Goal: Information Seeking & Learning: Learn about a topic

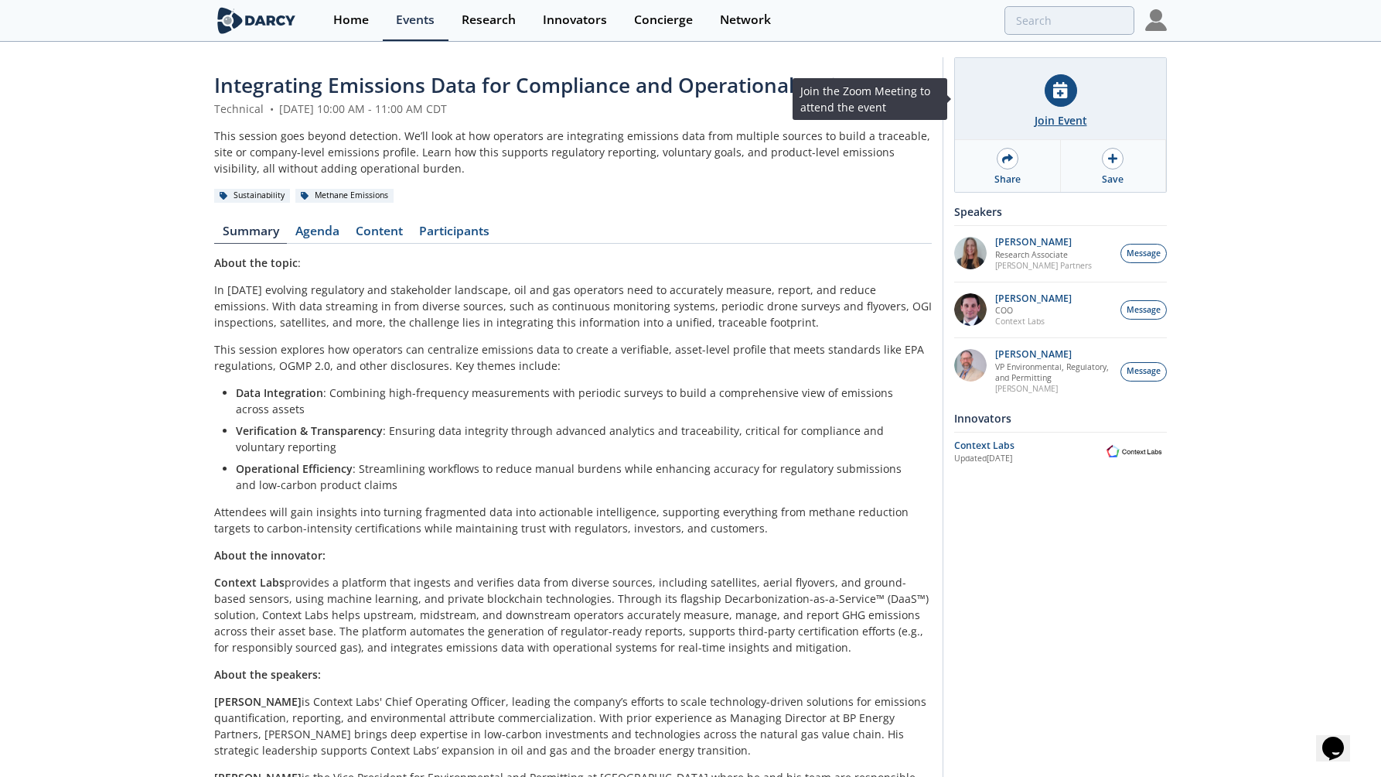
click at [1062, 96] on icon at bounding box center [1060, 90] width 14 height 16
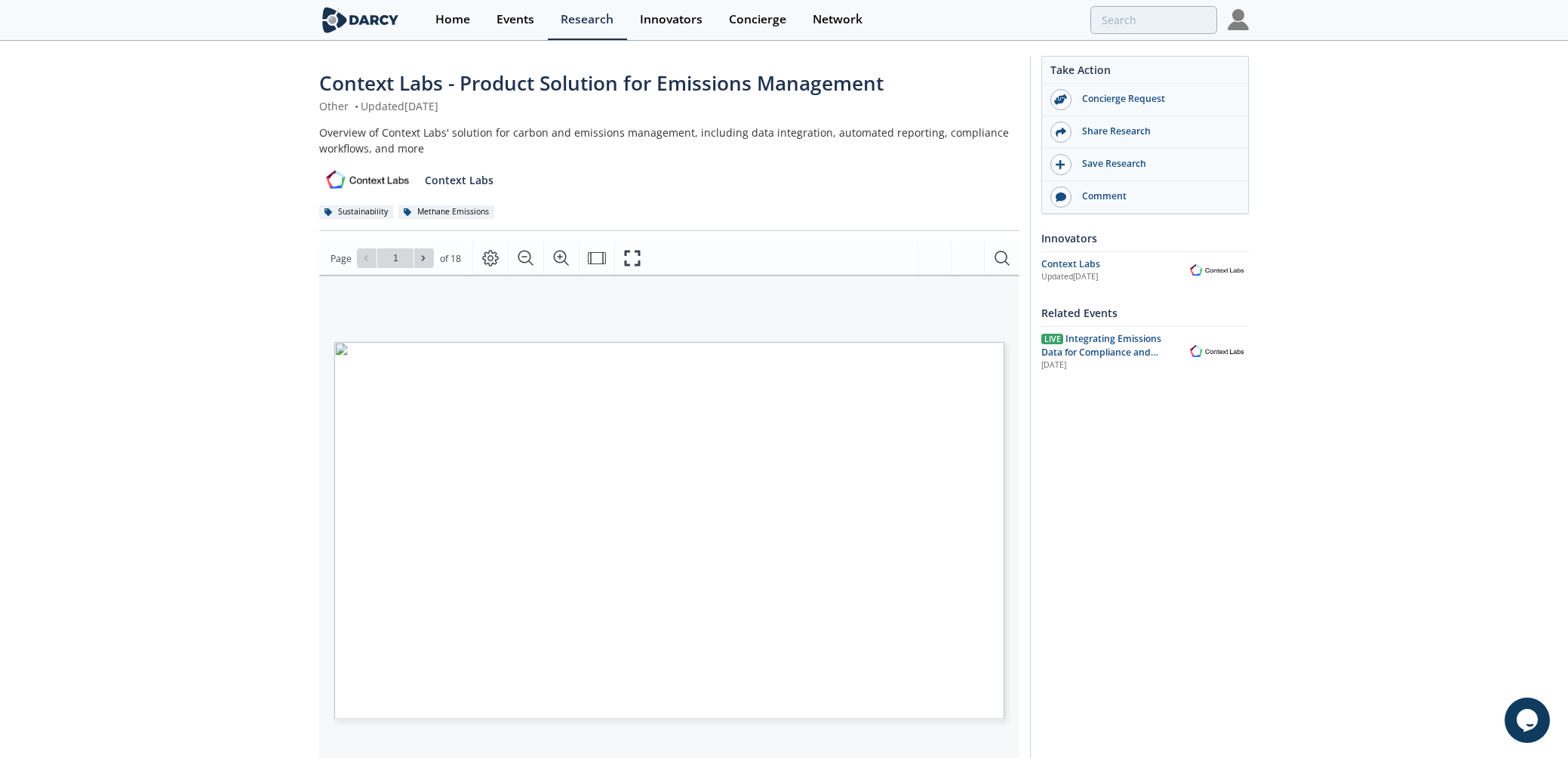
drag, startPoint x: 1415, startPoint y: 572, endPoint x: 1409, endPoint y: 566, distance: 8.5
click at [1415, 572] on div "Context Labs - Product Solution for Emissions Management Other • Updated [DATE]…" at bounding box center [784, 582] width 1568 height 1081
click at [113, 171] on div "Context Labs - Product Solution for Emissions Management Other • Updated [DATE]…" at bounding box center [784, 582] width 1568 height 1081
click at [1461, 217] on div "Context Labs - Product Solution for Emissions Management Other • Updated [DATE]…" at bounding box center [784, 582] width 1568 height 1081
click at [1508, 275] on div "Context Labs - Product Solution for Emissions Management Other • Updated [DATE]…" at bounding box center [784, 582] width 1568 height 1081
